Goal: Task Accomplishment & Management: Manage account settings

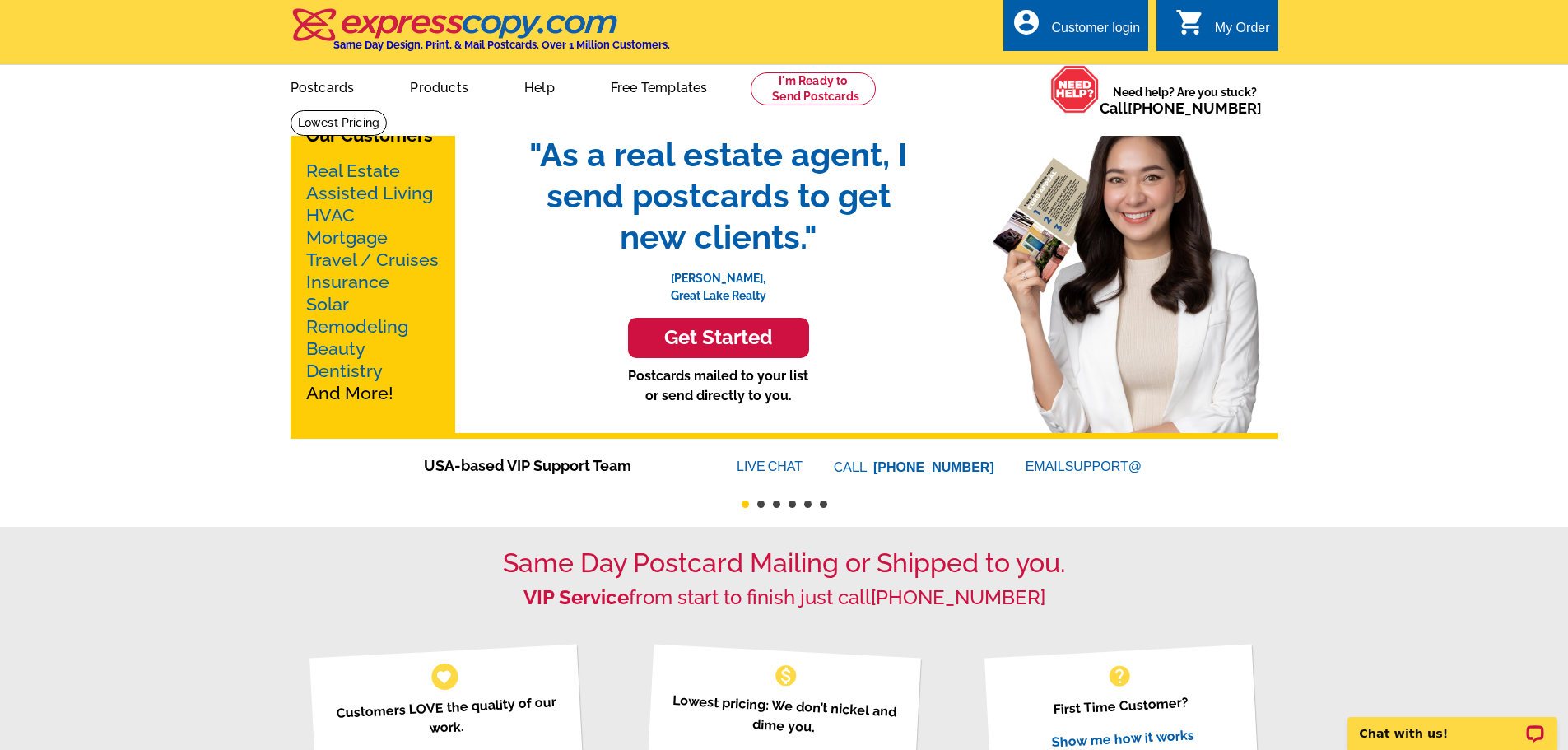
click at [1063, 27] on div "Customer login" at bounding box center [1096, 32] width 89 height 23
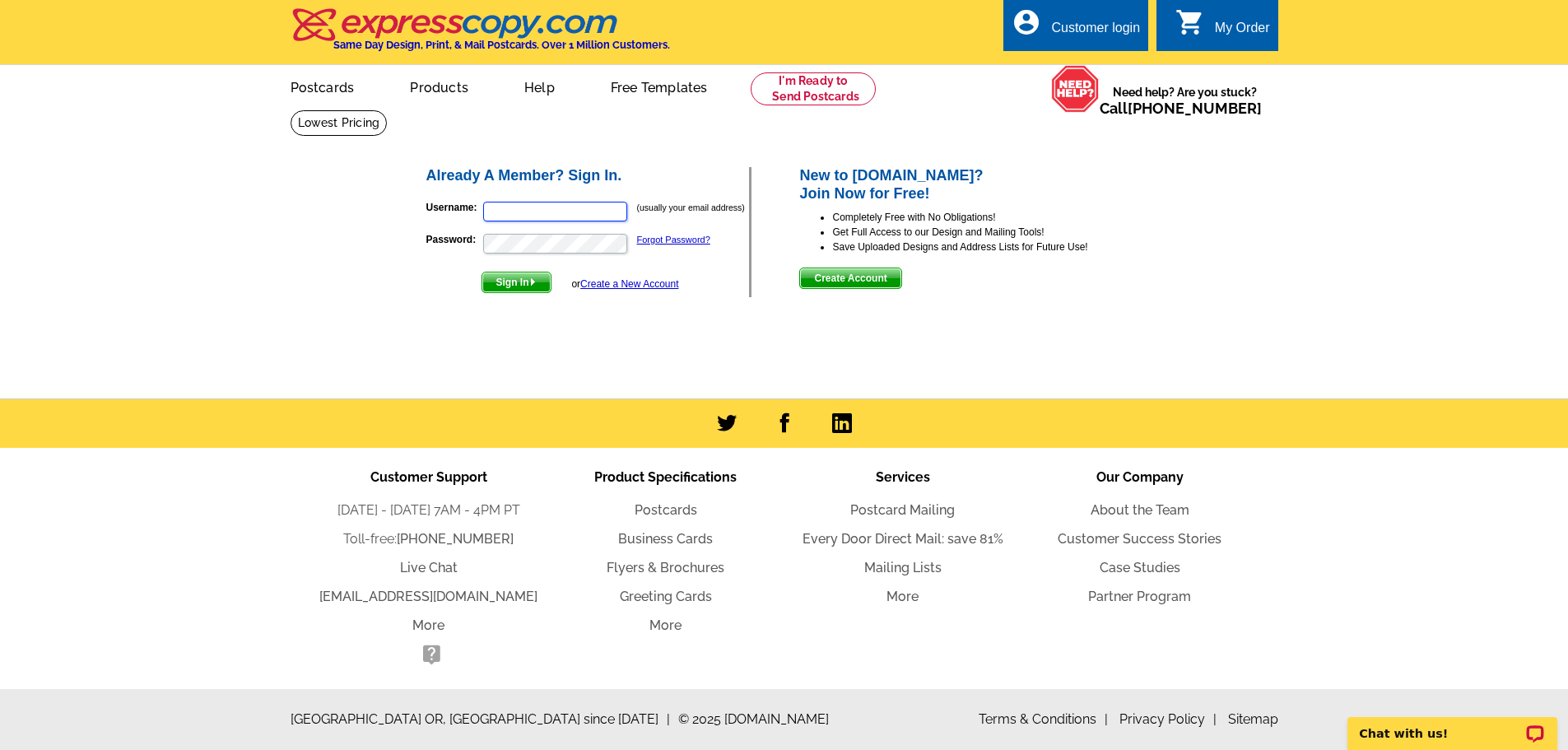
type input "[PERSON_NAME][EMAIL_ADDRESS][PERSON_NAME][DOMAIN_NAME]"
click at [515, 287] on span "Sign In" at bounding box center [516, 282] width 69 height 20
